Goal: Information Seeking & Learning: Compare options

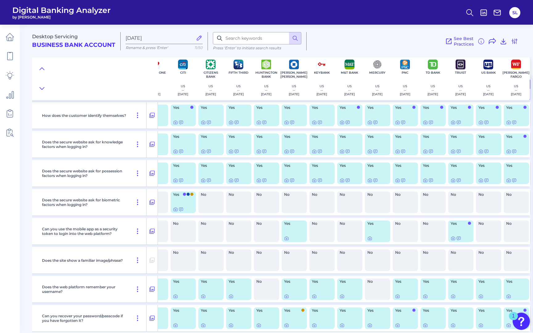
scroll to position [0, 75]
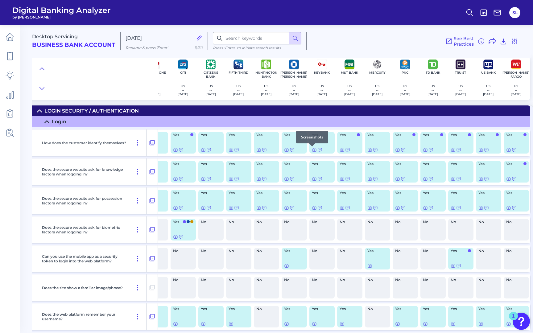
click at [311, 149] on div at bounding box center [312, 147] width 6 height 6
click at [312, 150] on icon at bounding box center [314, 150] width 5 height 5
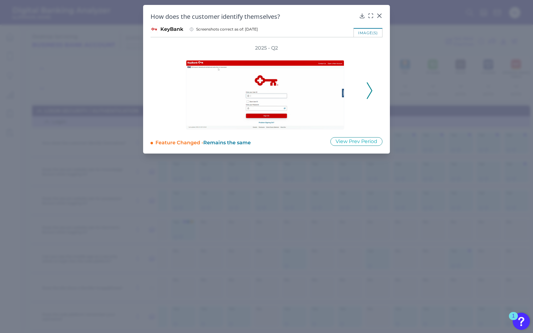
click at [370, 80] on div "2025 - Q2" at bounding box center [267, 87] width 212 height 85
click at [365, 91] on div "2025 - Q2" at bounding box center [267, 87] width 212 height 85
click at [379, 14] on icon at bounding box center [380, 16] width 6 height 6
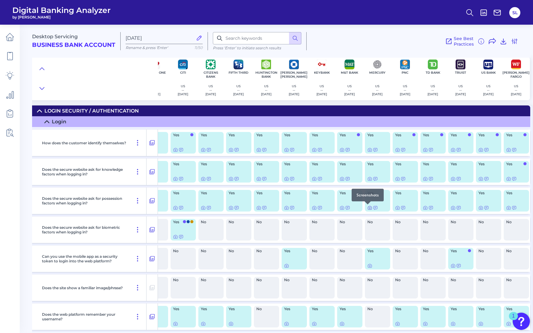
click at [368, 207] on icon at bounding box center [370, 208] width 5 height 5
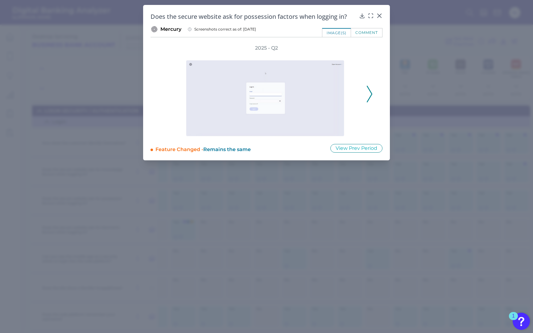
click at [372, 95] on icon at bounding box center [370, 94] width 6 height 17
click at [369, 88] on icon at bounding box center [370, 94] width 6 height 17
click at [368, 89] on icon at bounding box center [370, 94] width 6 height 17
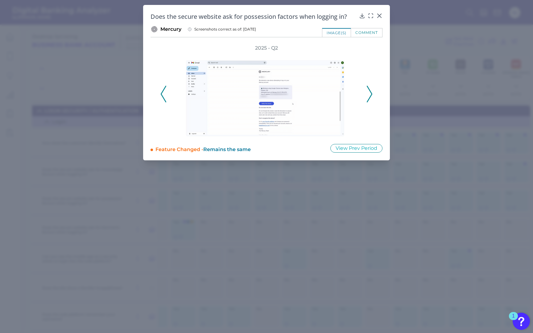
click at [368, 86] on icon at bounding box center [370, 94] width 6 height 17
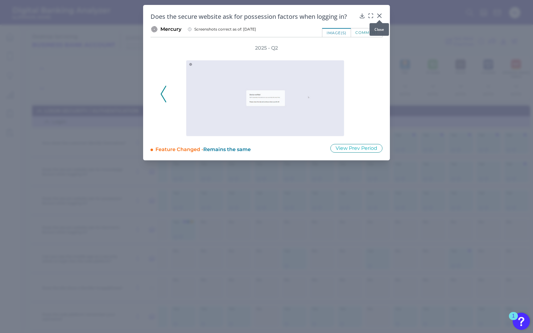
click at [378, 16] on icon at bounding box center [380, 16] width 6 height 6
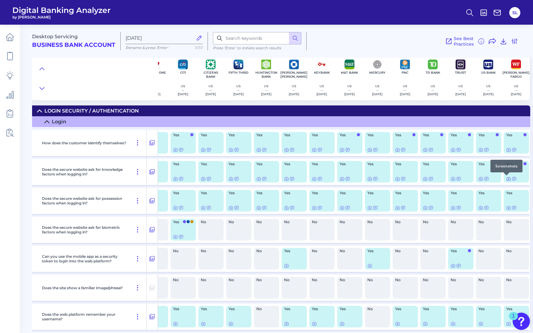
click at [507, 179] on icon at bounding box center [509, 179] width 5 height 5
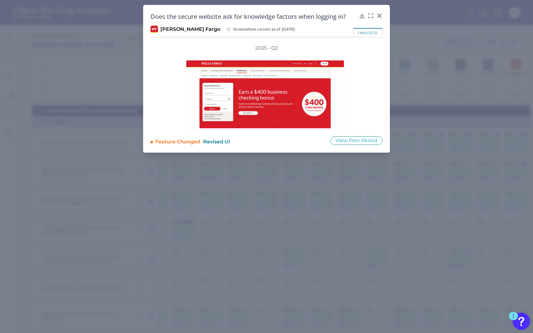
click at [381, 12] on div "Does the secure website ask for knowledge factors when logging in? Wells Fargo …" at bounding box center [266, 79] width 247 height 148
click at [380, 15] on icon at bounding box center [380, 16] width 6 height 6
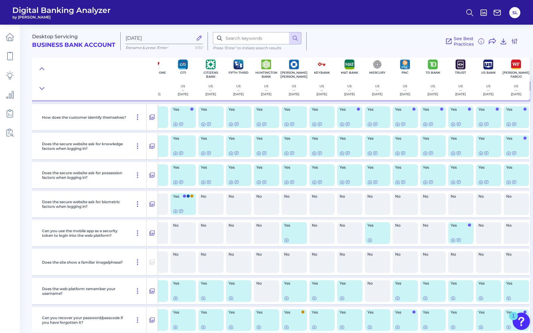
scroll to position [30, 75]
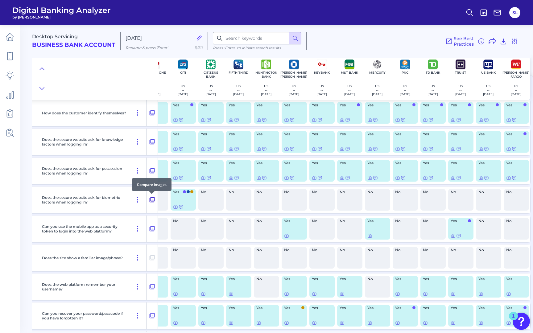
click at [149, 201] on icon at bounding box center [152, 199] width 6 height 7
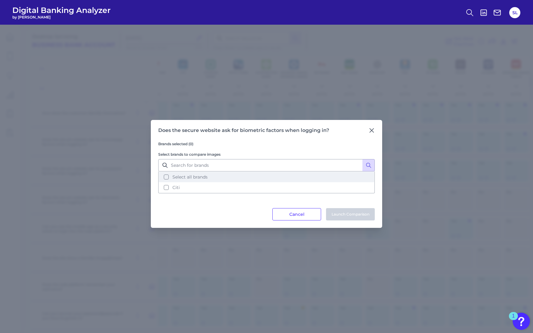
click at [217, 177] on button "Select all brands" at bounding box center [266, 177] width 215 height 10
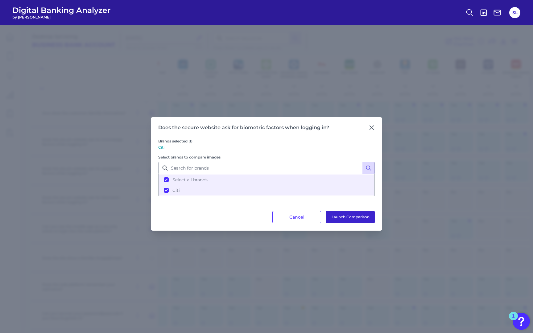
click at [336, 215] on button "Launch Comparison" at bounding box center [350, 217] width 49 height 12
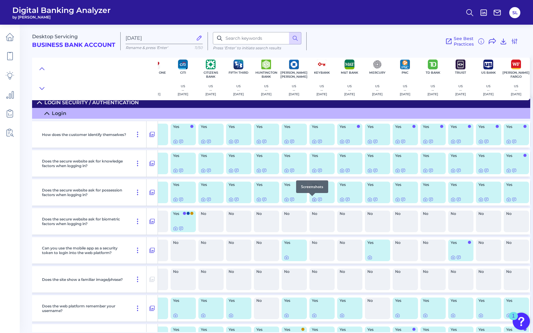
scroll to position [0, 75]
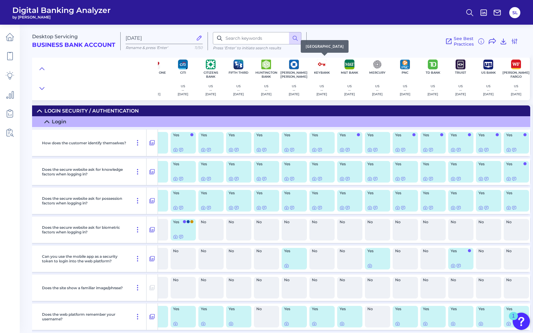
click at [321, 71] on p "KeyBank" at bounding box center [322, 73] width 16 height 4
click at [67, 45] on h2 "Business Bank Account" at bounding box center [73, 45] width 83 height 7
click at [69, 35] on span "Desktop Servicing" at bounding box center [55, 37] width 46 height 6
click at [128, 35] on input "[DATE]" at bounding box center [159, 38] width 67 height 6
click at [67, 12] on span "Digital Banking Analyzer" at bounding box center [61, 10] width 98 height 9
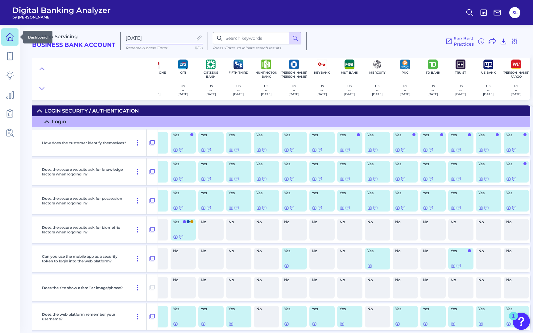
click at [8, 37] on icon at bounding box center [10, 37] width 9 height 9
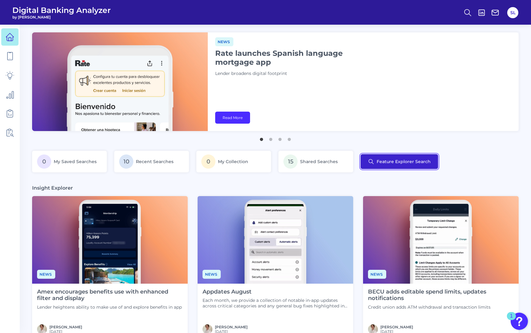
click at [384, 157] on button "Feature Explorer Search" at bounding box center [399, 161] width 77 height 15
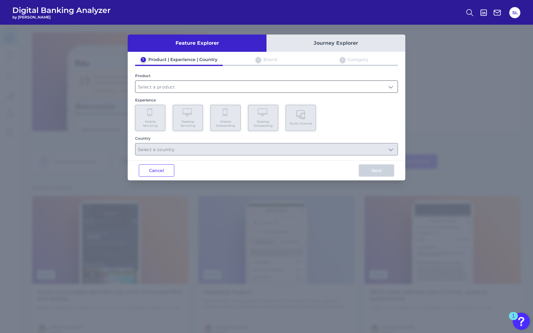
click at [198, 84] on input "text" at bounding box center [267, 87] width 262 height 12
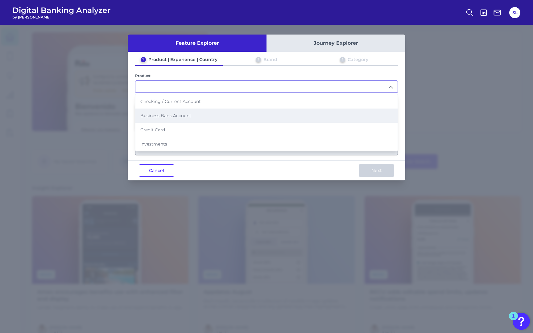
click at [180, 111] on li "Business Bank Account" at bounding box center [267, 116] width 262 height 14
type input "Business Bank Account"
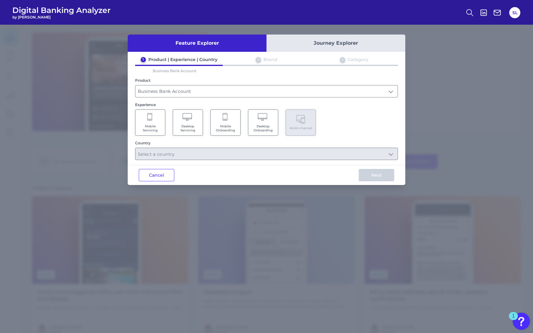
click at [269, 122] on Onboarding "Desktop Onboarding" at bounding box center [263, 123] width 30 height 26
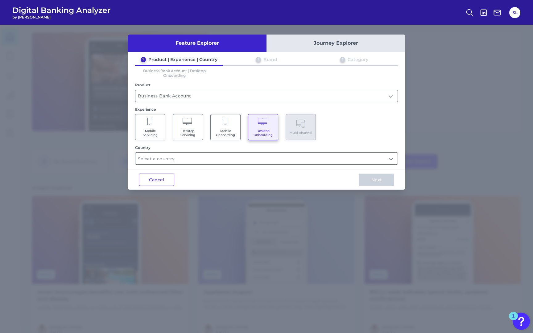
click at [225, 151] on div "Country" at bounding box center [266, 154] width 263 height 19
click at [218, 156] on input "text" at bounding box center [267, 159] width 262 height 12
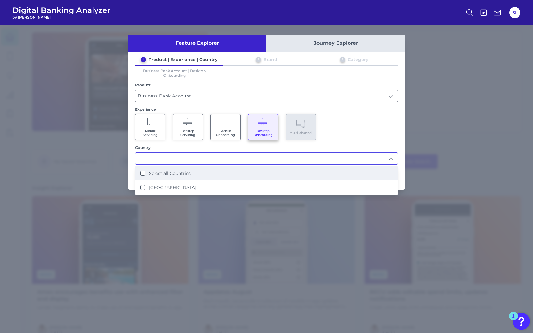
click at [201, 170] on li "Select all Countries" at bounding box center [267, 173] width 262 height 14
type input "Select all Countries"
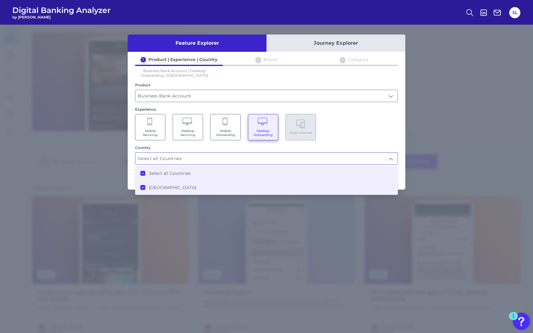
click at [381, 134] on div "Mobile Servicing Desktop Servicing Mobile Onboarding Desktop Onboarding Multi-c…" at bounding box center [266, 127] width 263 height 26
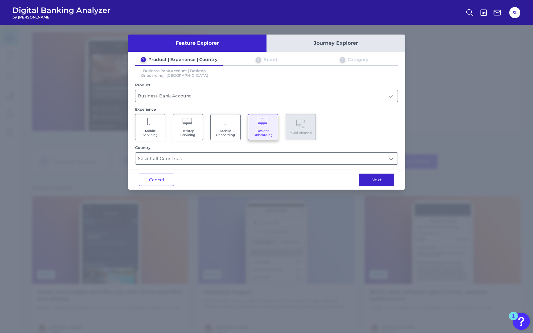
click at [374, 183] on button "Next" at bounding box center [376, 180] width 35 height 12
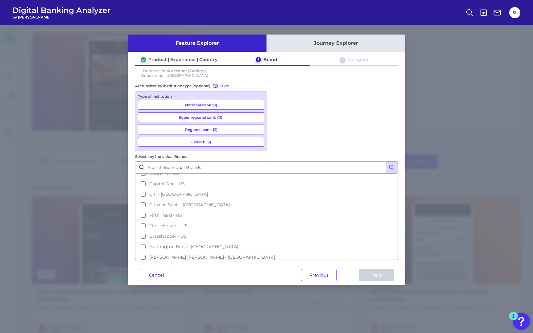
scroll to position [59, 0]
click at [230, 202] on span "Citizens Bank - US" at bounding box center [189, 205] width 81 height 6
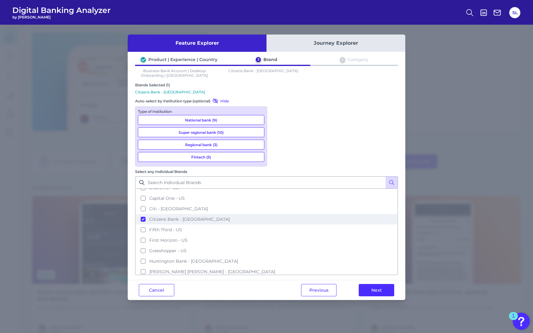
click at [277, 214] on button "Citizens Bank - US" at bounding box center [267, 219] width 262 height 10
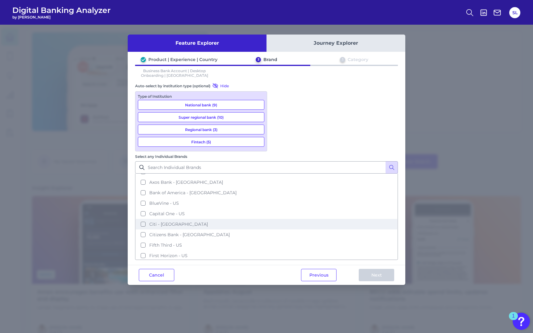
scroll to position [0, 0]
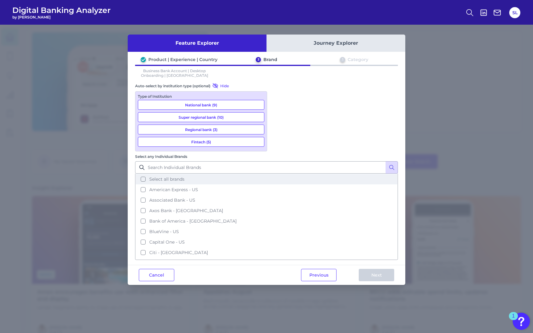
click at [278, 174] on button "Select all brands" at bounding box center [267, 179] width 262 height 10
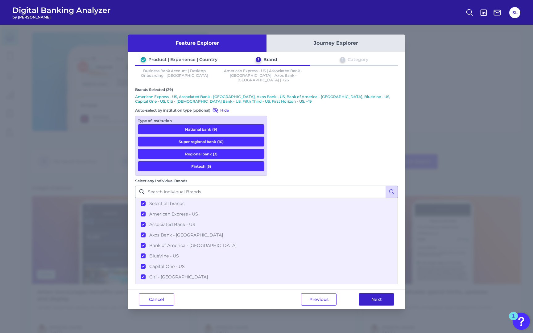
click at [373, 294] on button "Next" at bounding box center [376, 300] width 35 height 12
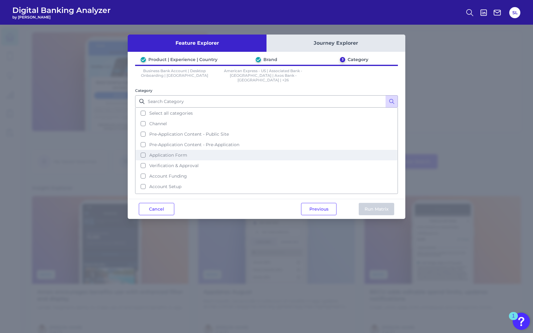
scroll to position [6, 0]
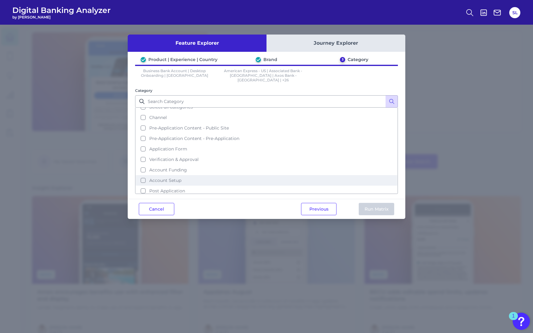
click at [159, 178] on span "Account Setup" at bounding box center [165, 181] width 32 height 6
click at [369, 203] on button "Run Matrix" at bounding box center [376, 209] width 35 height 12
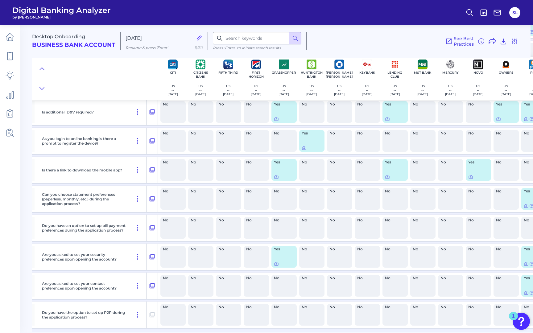
scroll to position [672, 165]
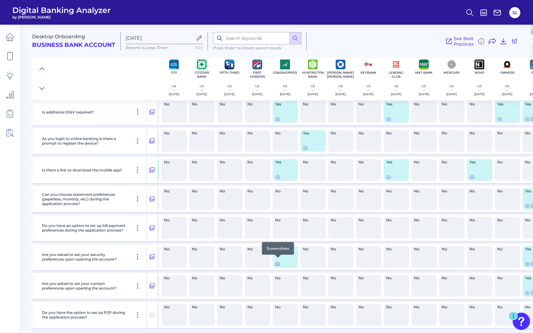
click at [277, 260] on div at bounding box center [278, 258] width 6 height 6
click at [277, 262] on icon at bounding box center [277, 264] width 5 height 5
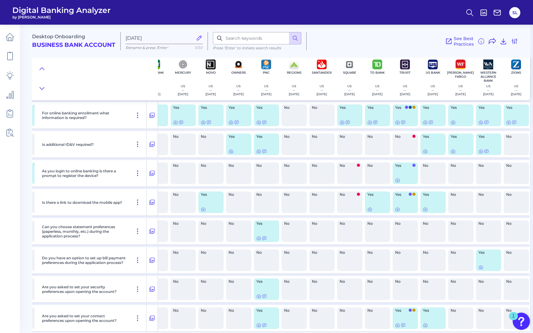
scroll to position [672, 436]
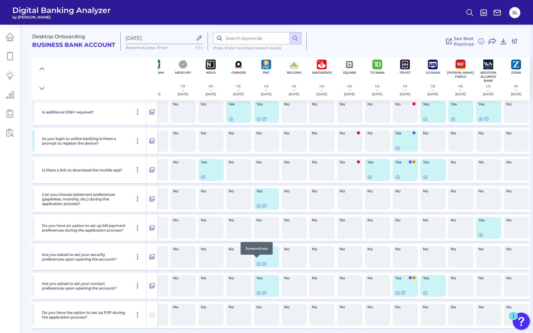
click at [257, 260] on div at bounding box center [257, 258] width 6 height 6
click at [257, 262] on icon at bounding box center [259, 264] width 5 height 5
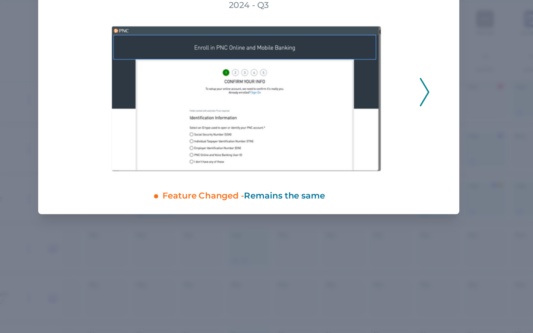
click at [371, 108] on icon at bounding box center [370, 107] width 6 height 17
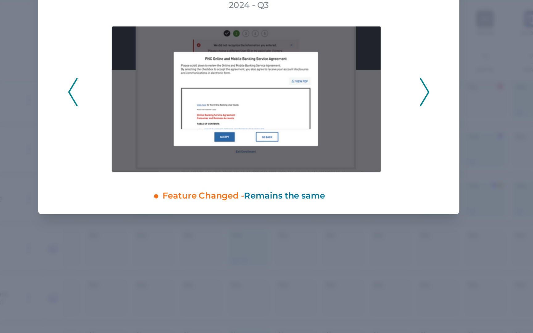
click at [371, 107] on icon at bounding box center [370, 107] width 6 height 17
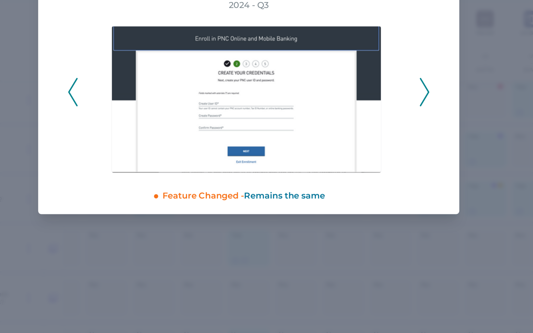
click at [371, 107] on icon at bounding box center [370, 107] width 6 height 17
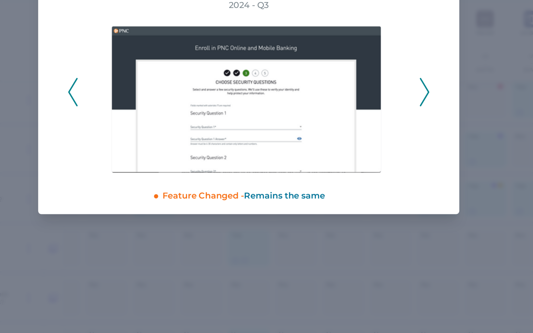
click at [371, 107] on icon at bounding box center [370, 107] width 6 height 17
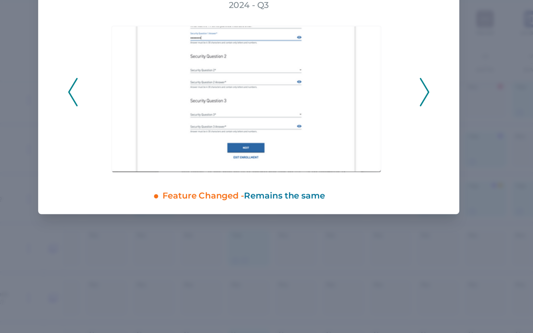
click at [371, 107] on icon at bounding box center [370, 107] width 6 height 17
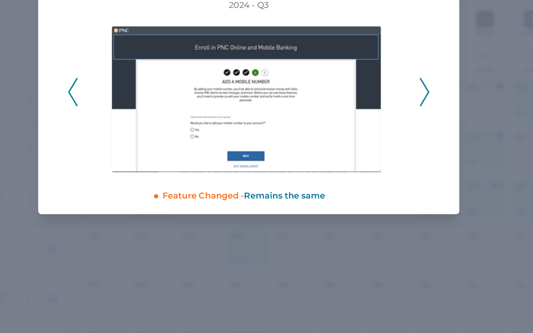
click at [371, 107] on icon at bounding box center [370, 107] width 6 height 17
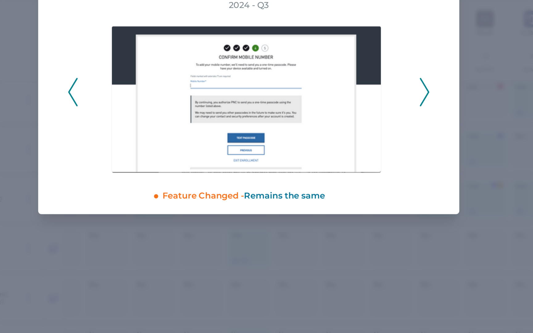
click at [371, 107] on icon at bounding box center [370, 107] width 6 height 17
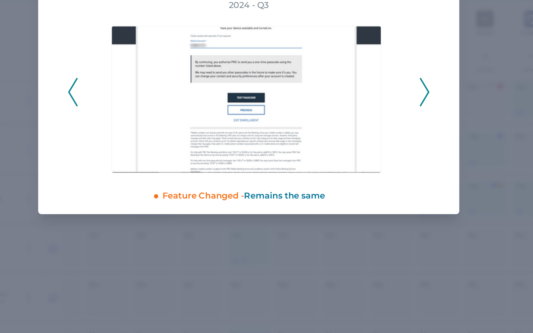
click at [371, 107] on icon at bounding box center [370, 107] width 6 height 17
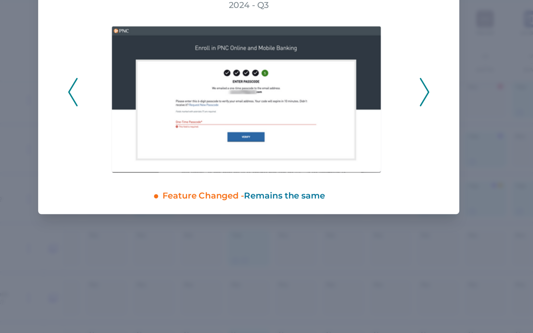
click at [371, 107] on icon at bounding box center [370, 107] width 6 height 17
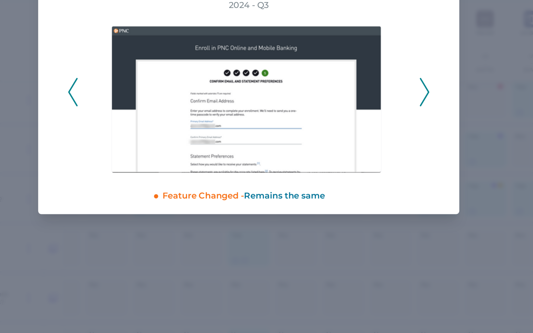
click at [371, 107] on icon at bounding box center [370, 107] width 6 height 17
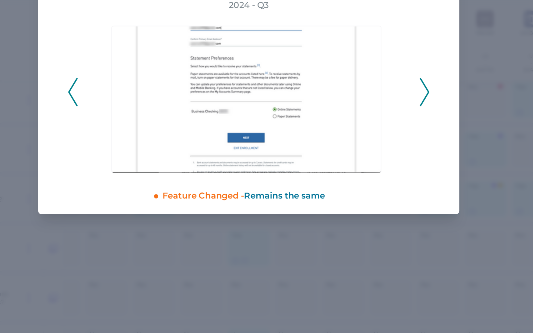
click at [371, 107] on icon at bounding box center [370, 107] width 6 height 17
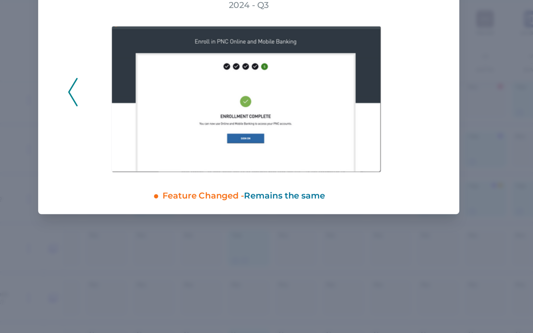
click at [371, 107] on div "2024 - Q3" at bounding box center [267, 104] width 212 height 102
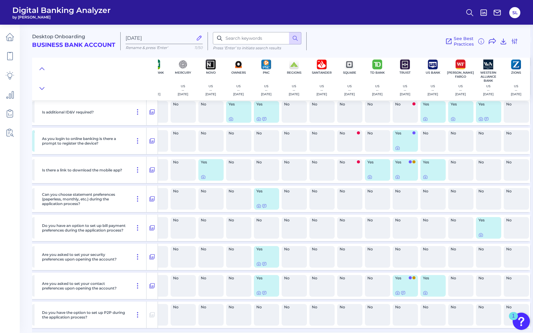
click at [85, 38] on div "Desktop Onboarding Business Bank Account" at bounding box center [76, 41] width 89 height 18
click at [38, 13] on span "Digital Banking Analyzer" at bounding box center [61, 10] width 98 height 9
click at [6, 36] on icon at bounding box center [10, 37] width 9 height 9
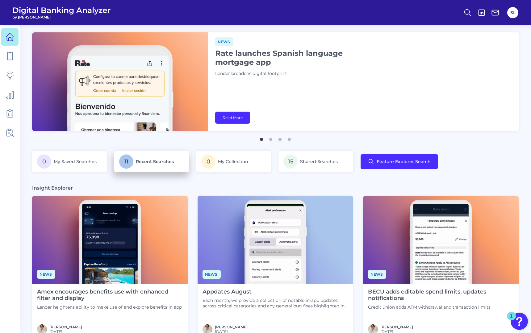
click at [166, 152] on link "11 Recent Searches" at bounding box center [151, 162] width 75 height 22
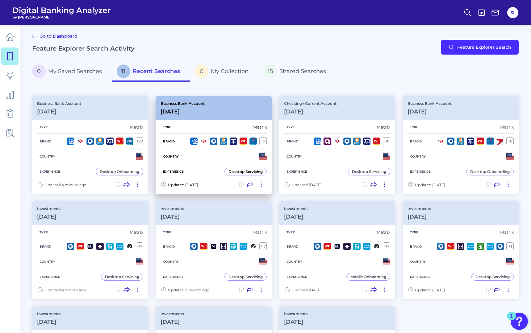
click at [213, 120] on div "Type Matrix Brand + 9 Country Experience Desktop Servicing" at bounding box center [214, 149] width 116 height 59
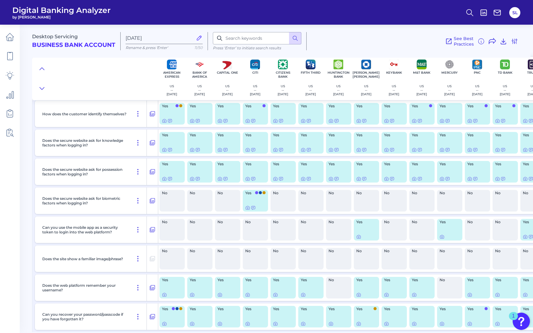
scroll to position [35, 0]
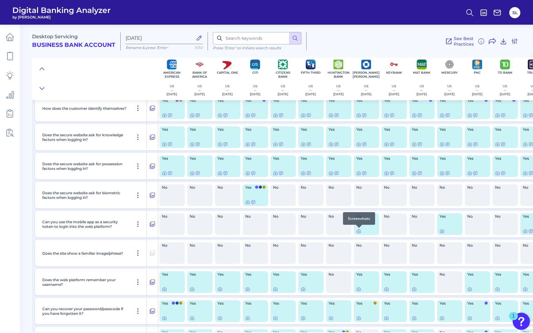
click at [357, 231] on div at bounding box center [359, 228] width 6 height 6
click at [358, 231] on div at bounding box center [359, 228] width 6 height 6
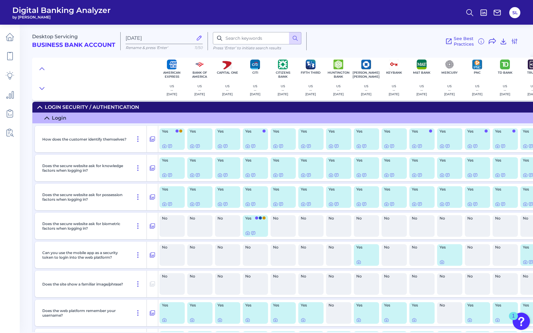
scroll to position [1, 0]
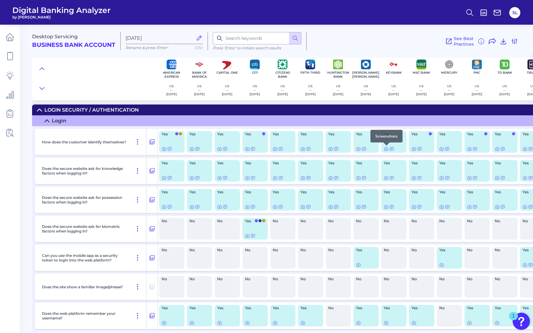
click at [386, 148] on div at bounding box center [387, 146] width 6 height 6
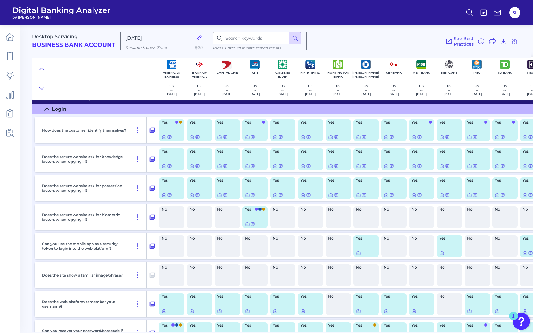
scroll to position [16, 0]
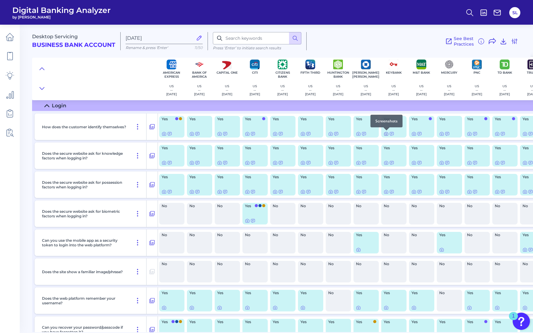
click at [384, 135] on icon at bounding box center [386, 133] width 5 height 5
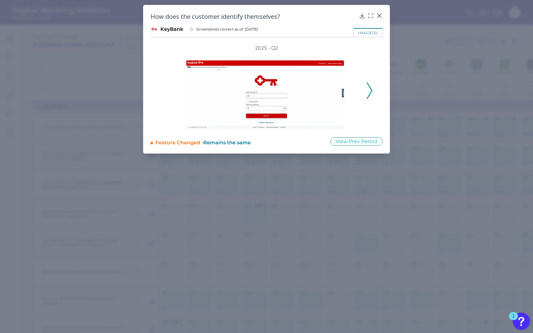
click at [363, 98] on div at bounding box center [267, 91] width 198 height 78
click at [369, 89] on icon at bounding box center [370, 90] width 6 height 17
click at [369, 89] on div "2025 - Q2" at bounding box center [267, 87] width 212 height 85
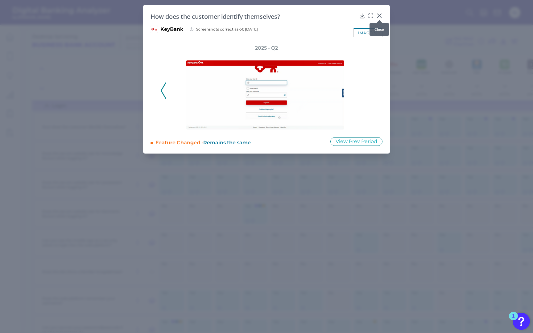
click at [378, 14] on icon at bounding box center [380, 16] width 4 height 4
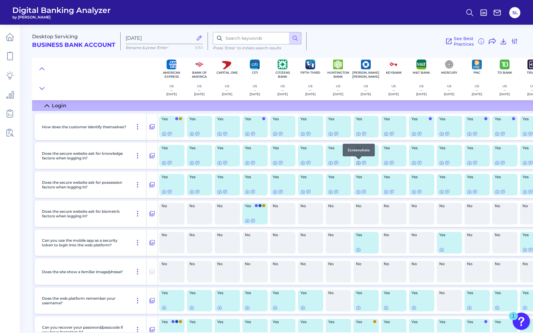
click at [359, 162] on icon at bounding box center [358, 163] width 5 height 5
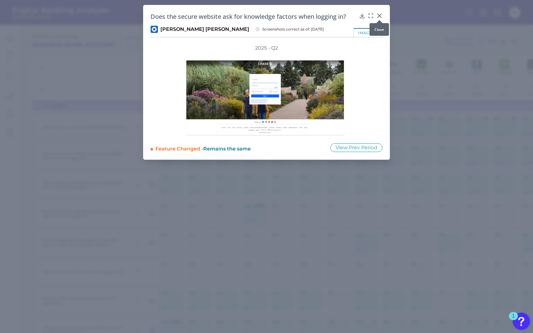
click at [378, 16] on icon at bounding box center [380, 16] width 6 height 6
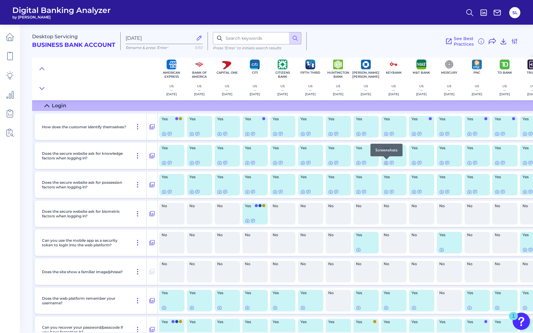
click at [387, 163] on icon at bounding box center [386, 163] width 5 height 5
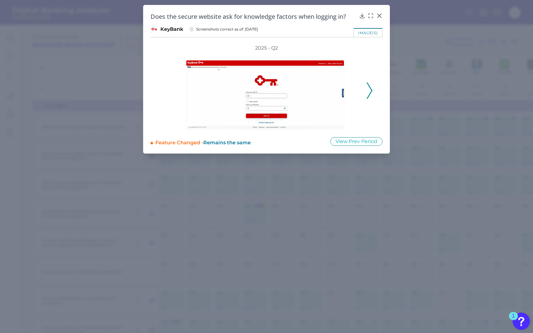
click at [367, 94] on button at bounding box center [370, 90] width 6 height 17
click at [367, 94] on div "2025 - Q2" at bounding box center [267, 87] width 212 height 85
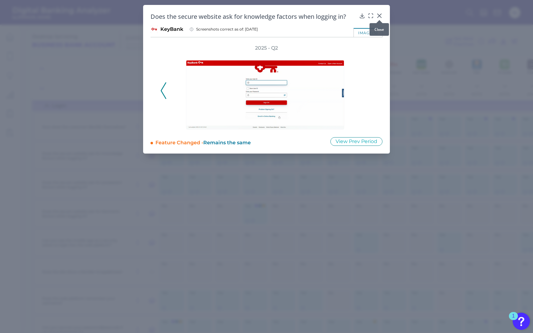
click at [378, 16] on icon at bounding box center [380, 16] width 6 height 6
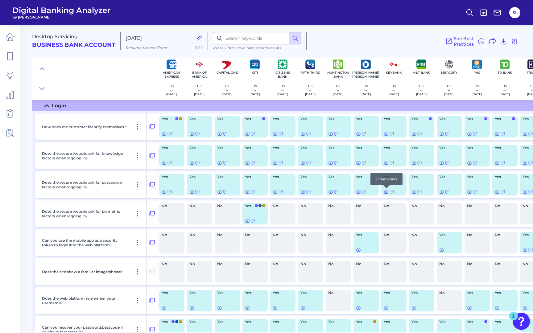
click at [386, 192] on icon at bounding box center [386, 192] width 1 height 1
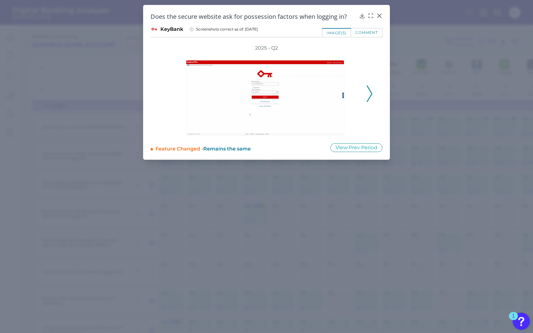
click at [366, 86] on div "2025 - Q2" at bounding box center [267, 90] width 212 height 91
click at [361, 90] on div at bounding box center [266, 94] width 191 height 84
click at [371, 90] on icon at bounding box center [370, 94] width 6 height 17
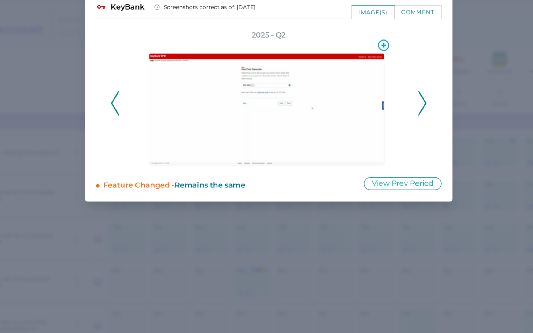
click at [285, 75] on img at bounding box center [265, 98] width 158 height 76
click at [367, 96] on icon at bounding box center [370, 94] width 6 height 17
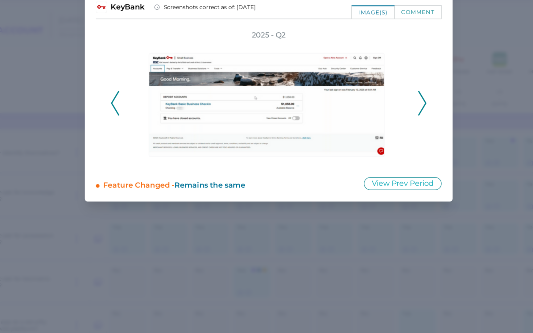
click at [367, 96] on icon at bounding box center [370, 94] width 6 height 17
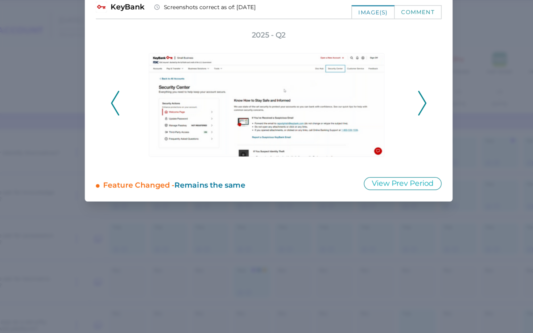
click at [163, 93] on icon at bounding box center [164, 94] width 6 height 17
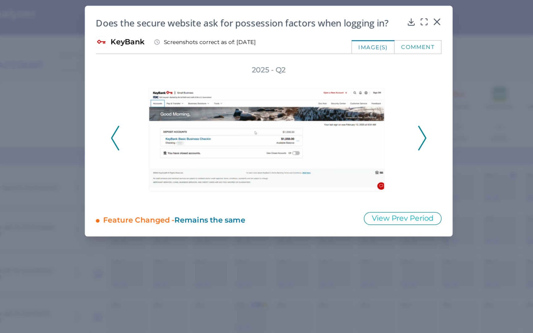
click at [369, 90] on icon at bounding box center [370, 94] width 6 height 17
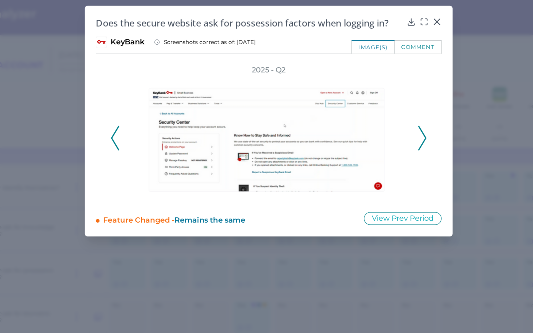
click at [369, 90] on icon at bounding box center [370, 94] width 6 height 17
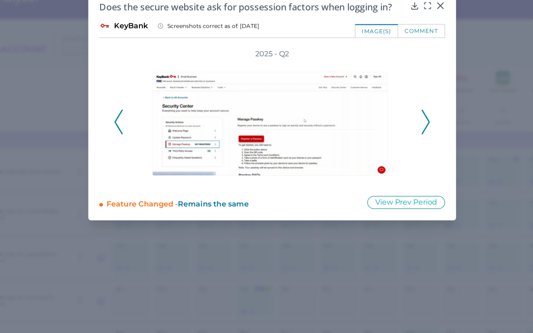
click at [368, 89] on icon at bounding box center [370, 94] width 6 height 17
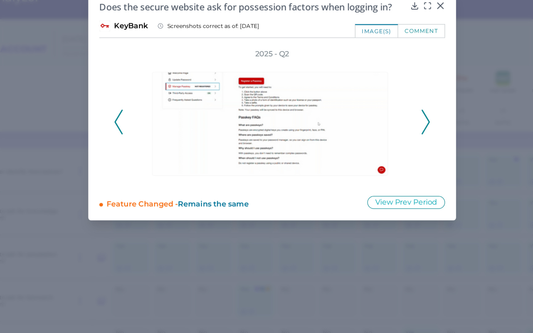
click at [165, 91] on icon at bounding box center [164, 94] width 6 height 17
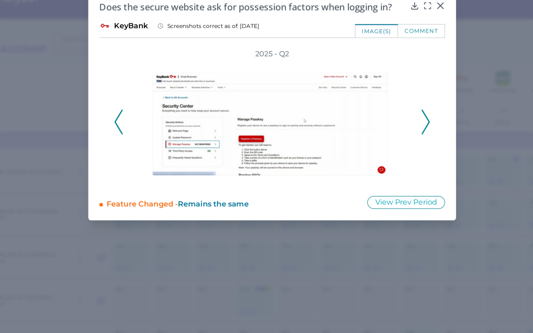
click at [364, 94] on div at bounding box center [267, 94] width 198 height 84
click at [367, 93] on button at bounding box center [370, 94] width 6 height 17
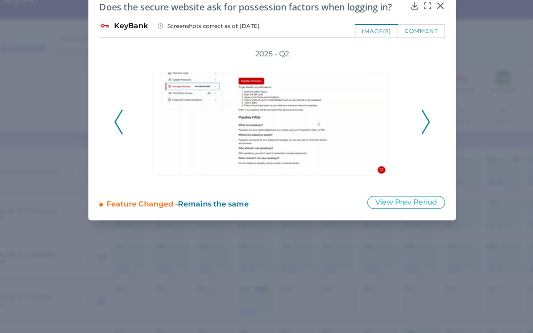
click at [370, 91] on polyline at bounding box center [369, 94] width 5 height 16
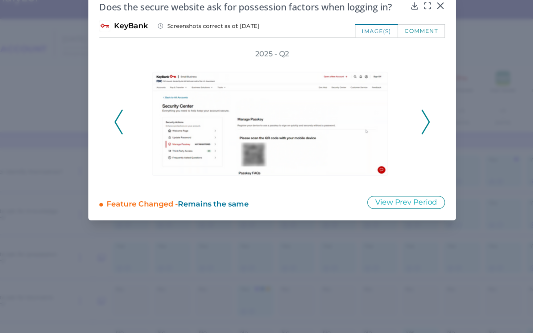
click at [370, 92] on icon at bounding box center [370, 94] width 6 height 17
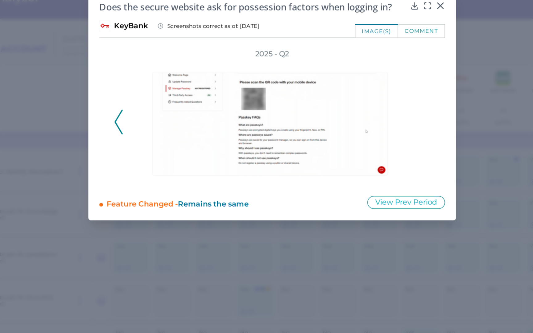
click at [357, 89] on div at bounding box center [266, 94] width 191 height 84
click at [341, 92] on img at bounding box center [265, 95] width 158 height 70
click at [346, 88] on div at bounding box center [266, 94] width 161 height 84
click at [165, 97] on icon at bounding box center [164, 94] width 6 height 17
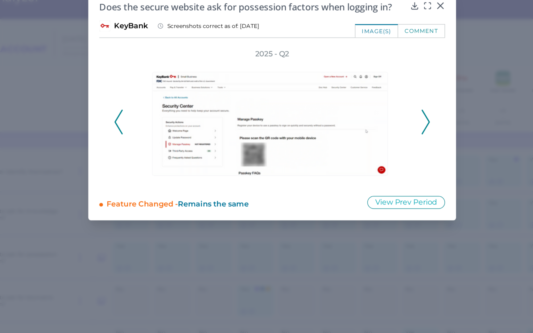
click at [165, 97] on icon at bounding box center [164, 94] width 6 height 17
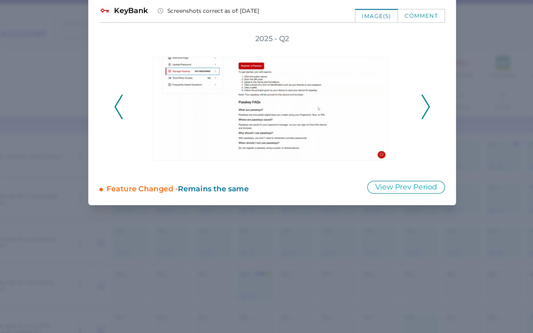
click at [369, 95] on icon at bounding box center [370, 94] width 6 height 17
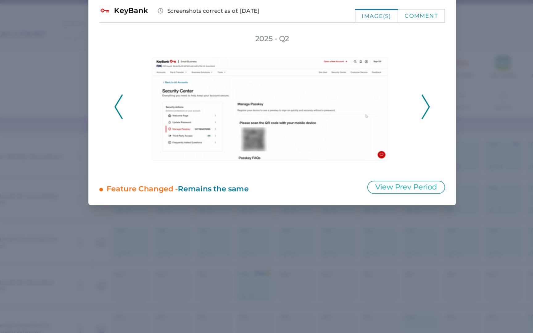
click at [369, 95] on icon at bounding box center [370, 94] width 6 height 17
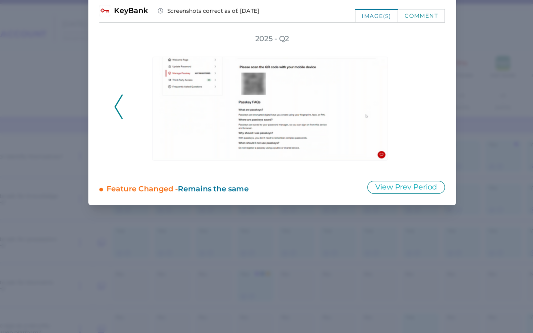
click at [369, 95] on div "2025 - Q2" at bounding box center [267, 90] width 212 height 91
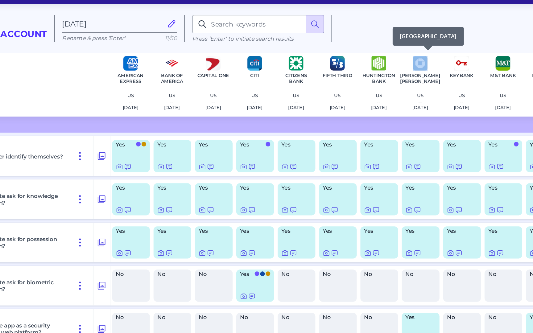
click at [361, 70] on div "JP Morgan Chase US -- 2025-05-27" at bounding box center [366, 78] width 28 height 43
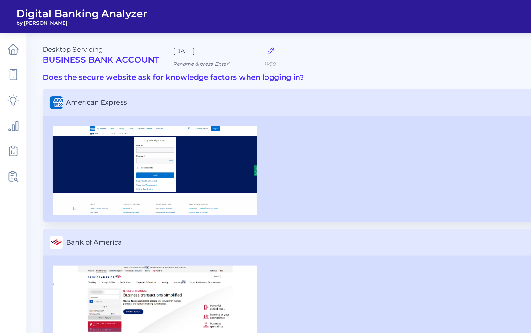
click at [109, 58] on h3 "Does the secure website ask for knowledge factors when logging in?" at bounding box center [275, 58] width 486 height 7
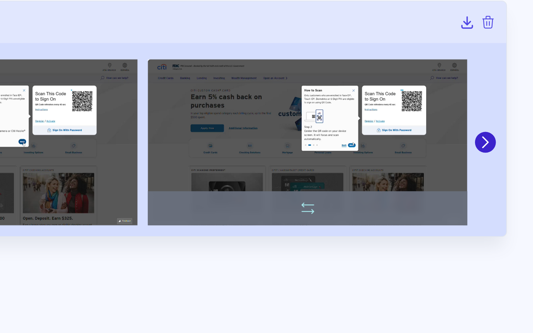
drag, startPoint x: 313, startPoint y: 126, endPoint x: 429, endPoint y: 127, distance: 115.8
